Goal: Task Accomplishment & Management: Manage account settings

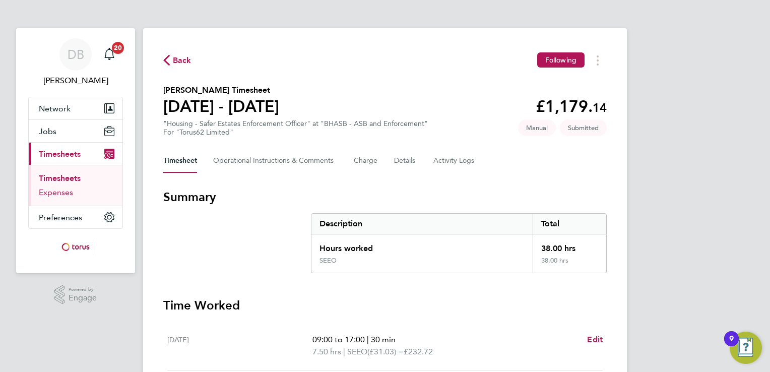
click at [63, 189] on link "Expenses" at bounding box center [56, 192] width 34 height 10
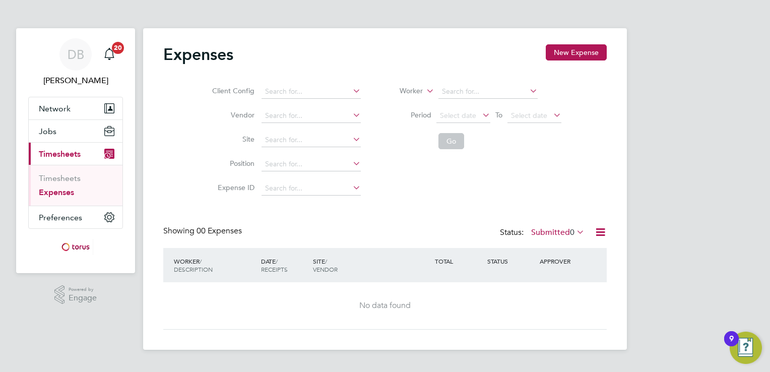
click at [559, 259] on div "APPROVER" at bounding box center [563, 261] width 52 height 18
click at [63, 179] on link "Timesheets" at bounding box center [60, 178] width 42 height 10
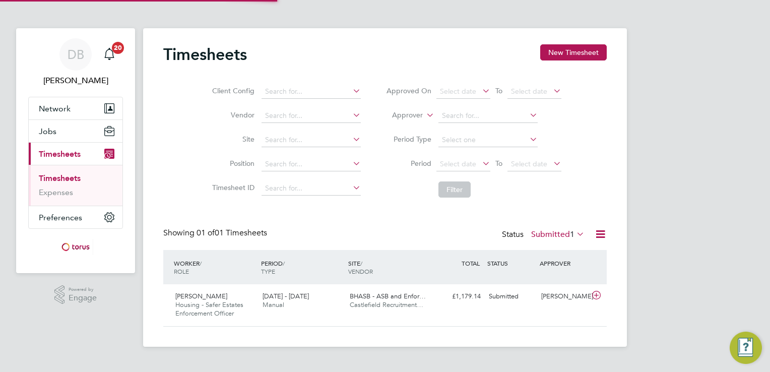
scroll to position [25, 88]
click at [560, 294] on div "[PERSON_NAME]" at bounding box center [563, 296] width 52 height 17
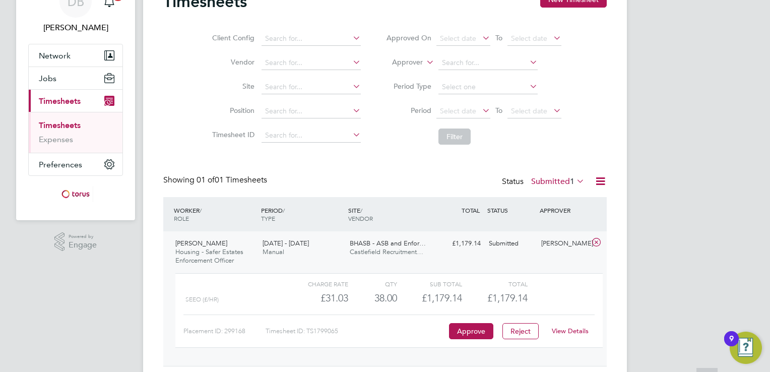
scroll to position [83, 0]
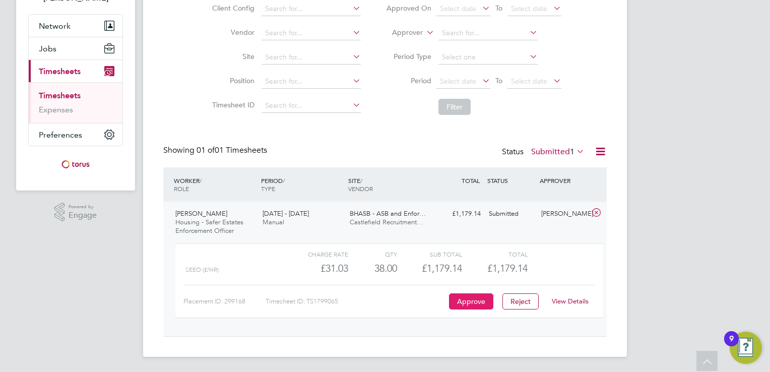
click at [465, 305] on button "Approve" at bounding box center [471, 301] width 44 height 16
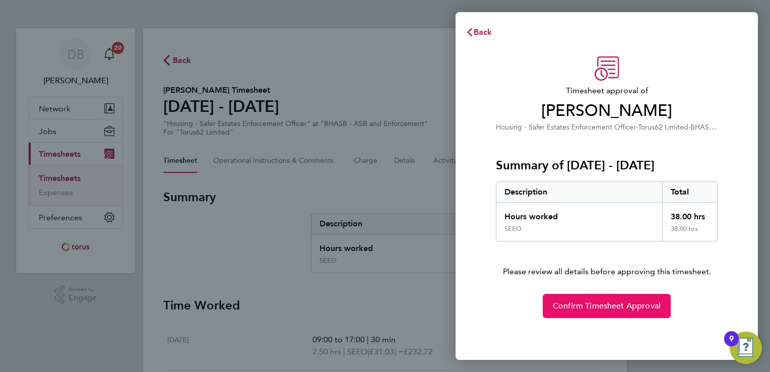
click at [586, 311] on button "Confirm Timesheet Approval" at bounding box center [606, 306] width 128 height 24
